Goal: Navigation & Orientation: Find specific page/section

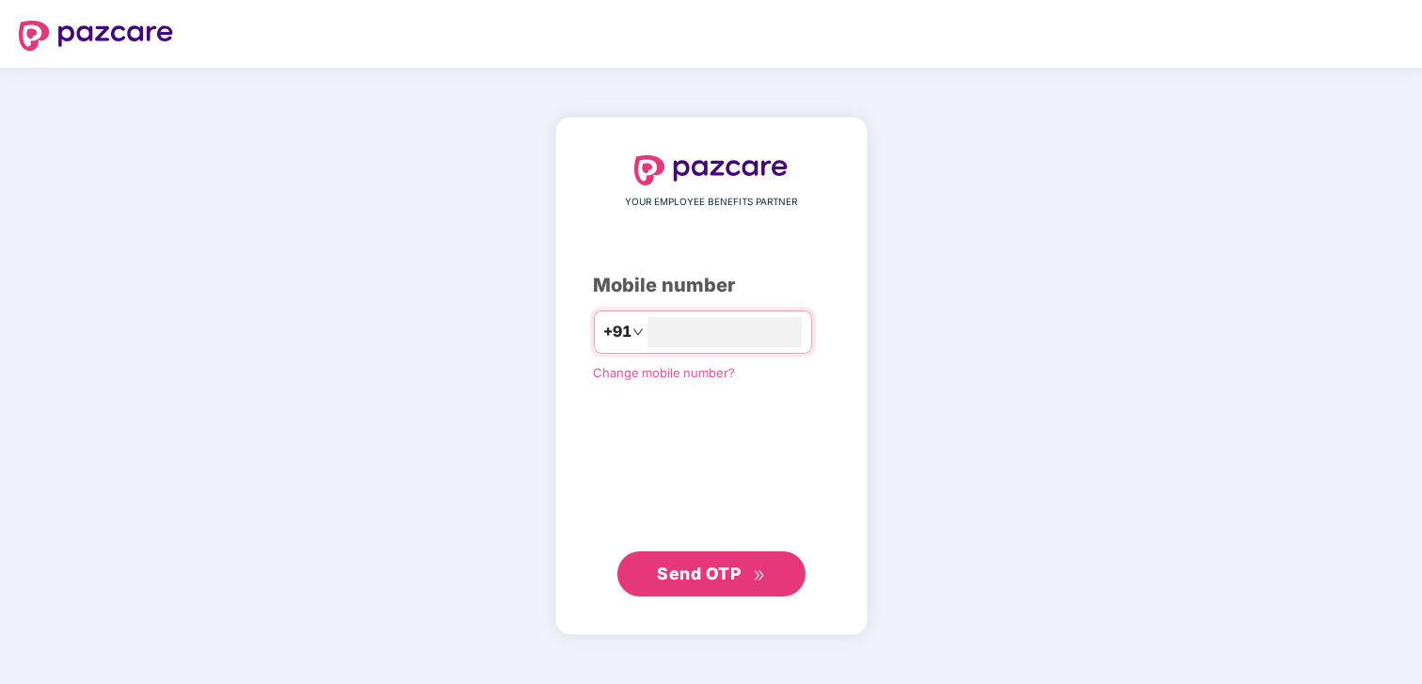
type input "**********"
click at [661, 561] on span "Send OTP" at bounding box center [711, 574] width 108 height 26
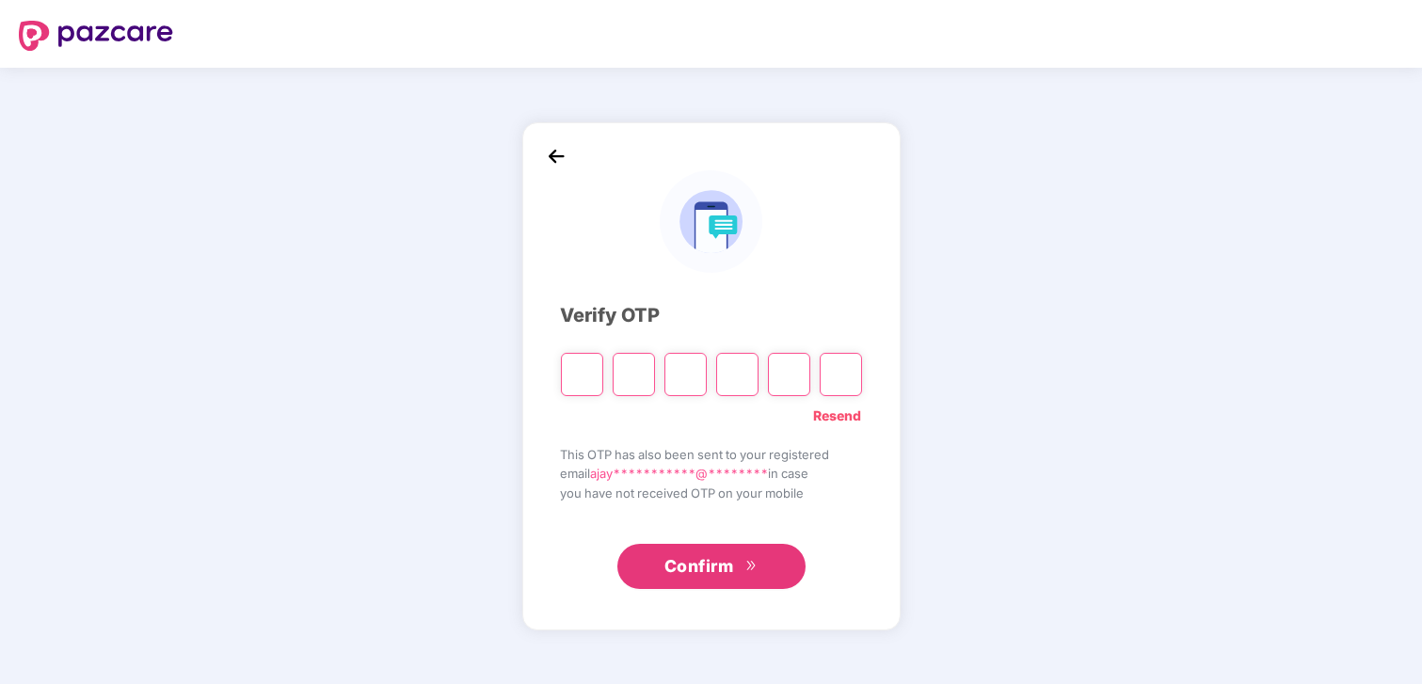
type input "*"
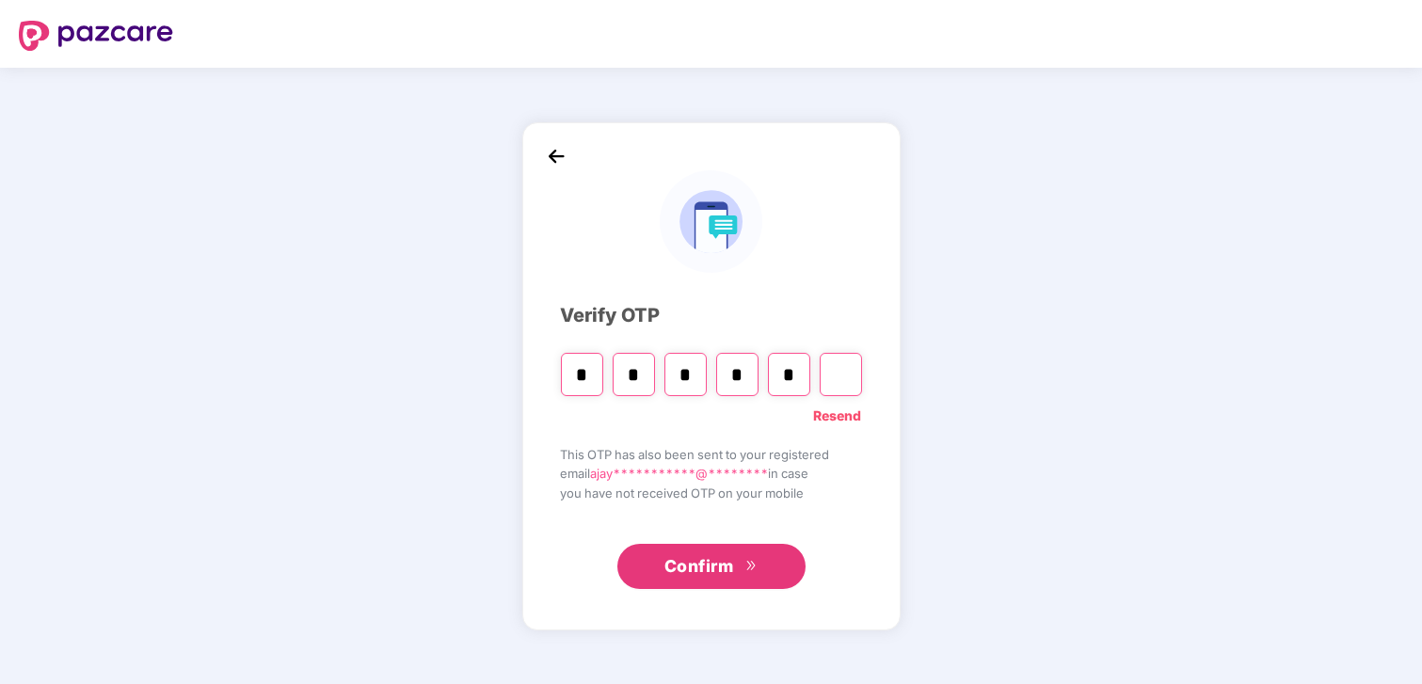
type input "*"
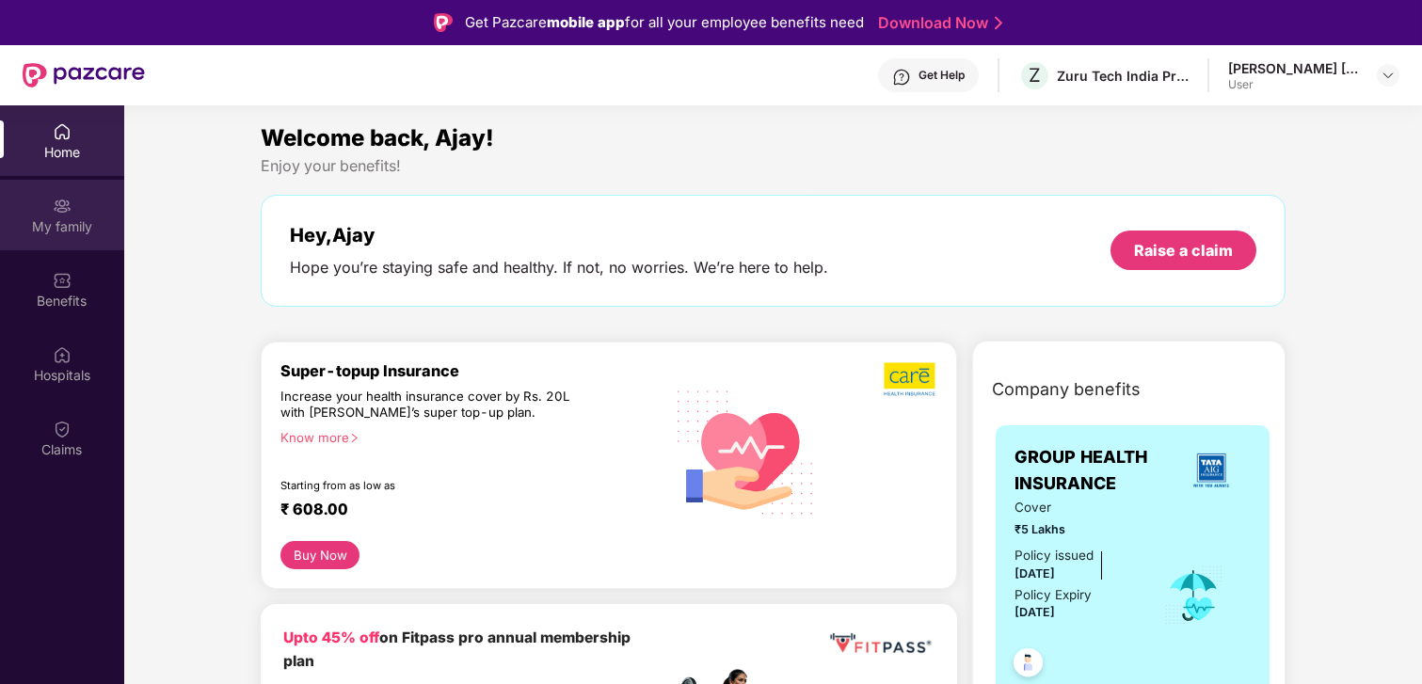
click at [85, 228] on div "My family" at bounding box center [62, 226] width 124 height 19
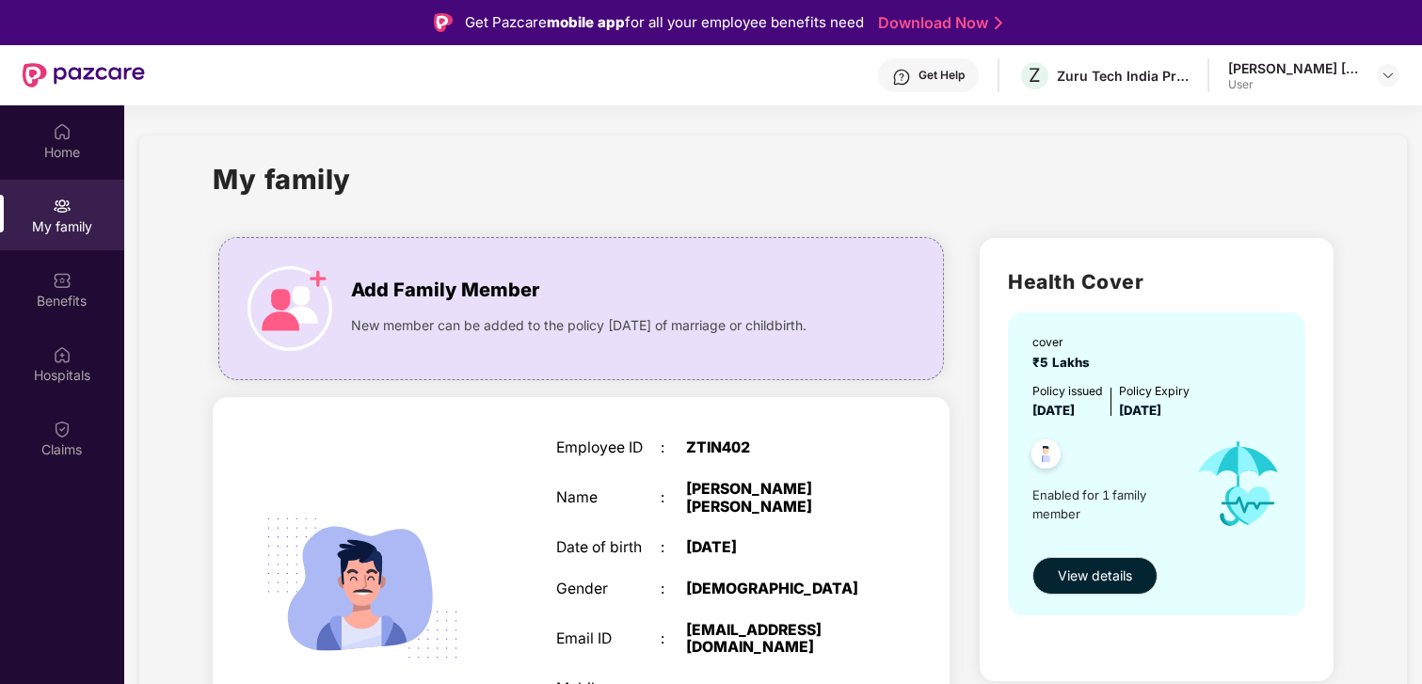
scroll to position [91, 0]
